Goal: Task Accomplishment & Management: Use online tool/utility

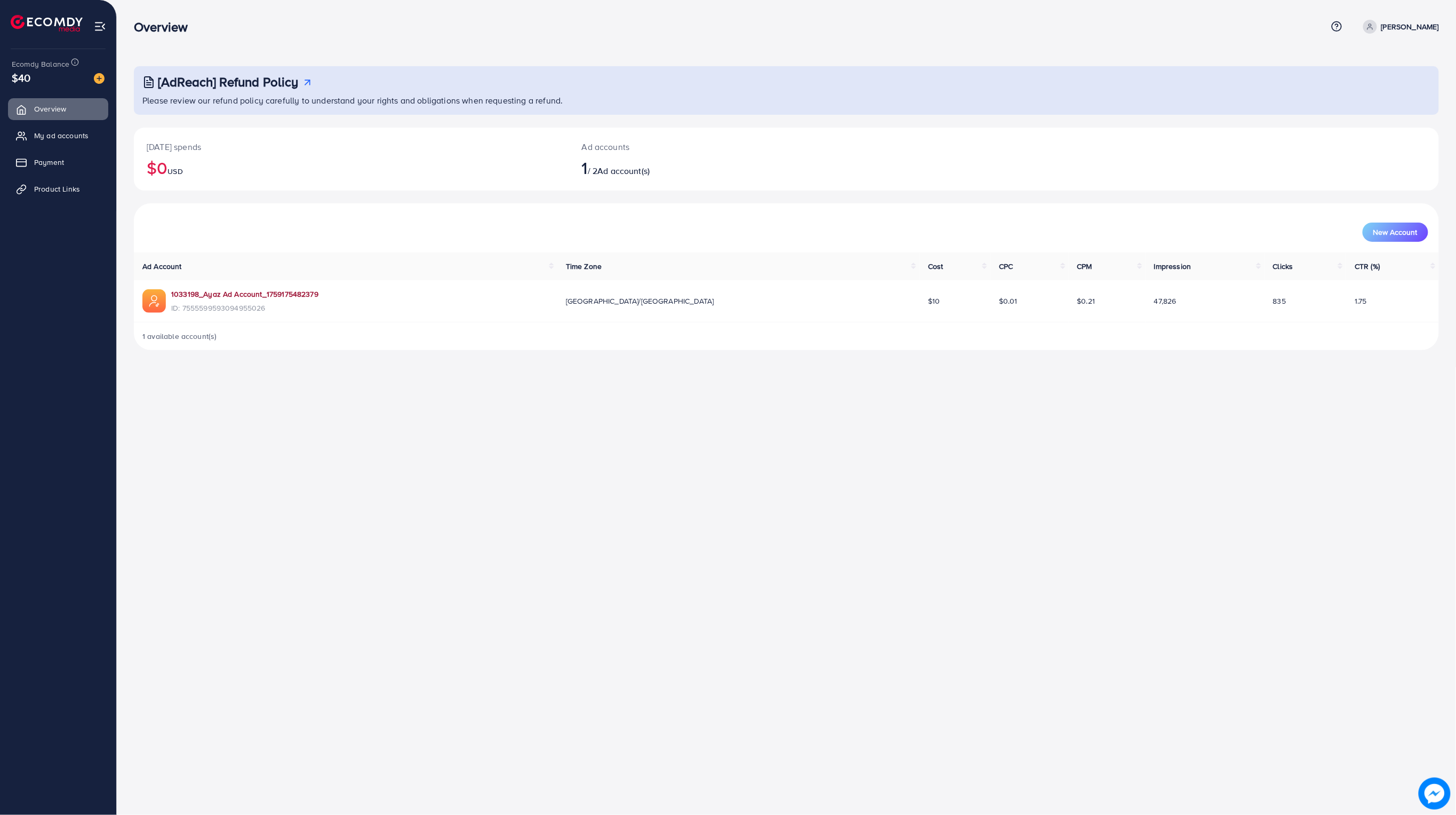
click at [260, 295] on link "1033198_Ayaz Ad Account_1759175482379" at bounding box center [245, 293] width 147 height 11
click at [62, 203] on ul "Overview My ad accounts Payment Product Links" at bounding box center [58, 152] width 116 height 117
click at [61, 196] on link "Product Links" at bounding box center [58, 188] width 100 height 21
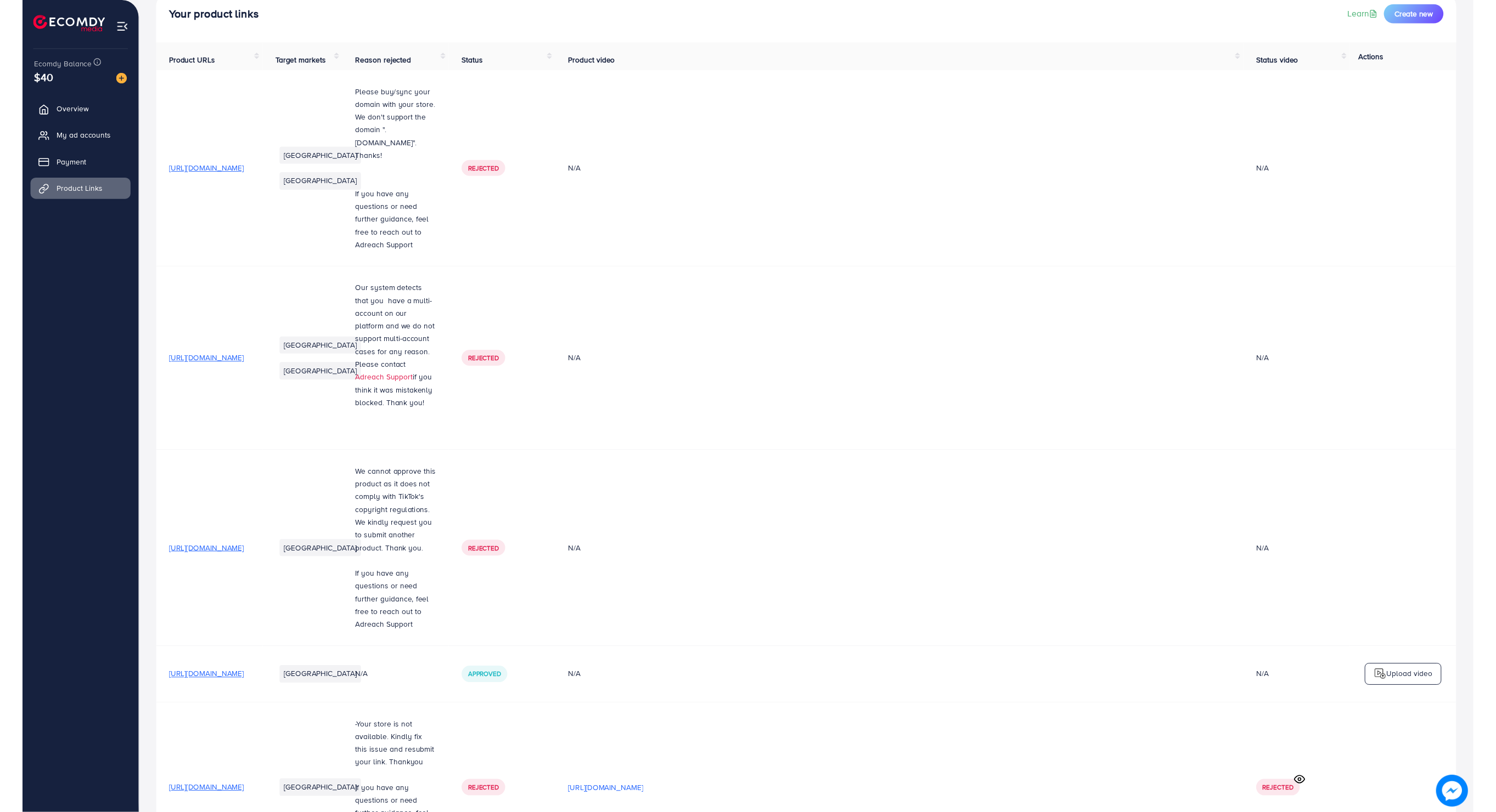
scroll to position [248, 0]
